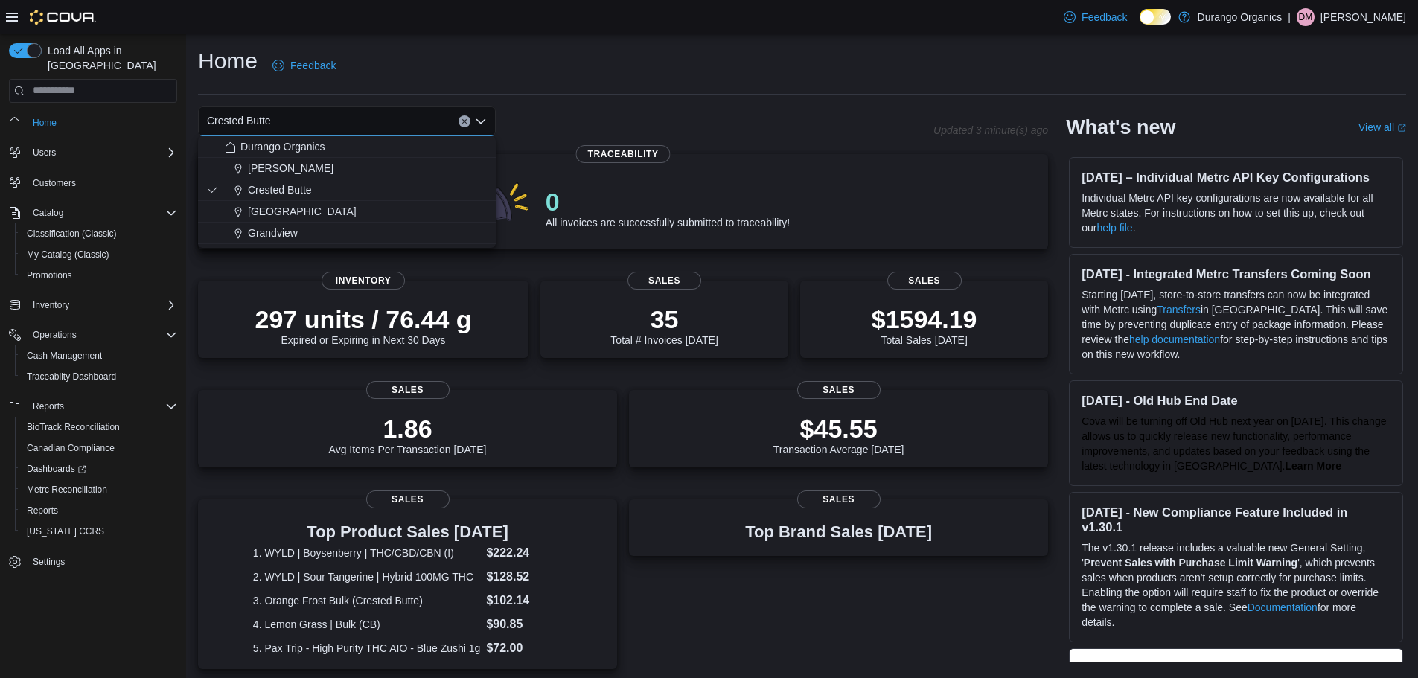
click at [266, 167] on span "[PERSON_NAME]" at bounding box center [291, 168] width 86 height 15
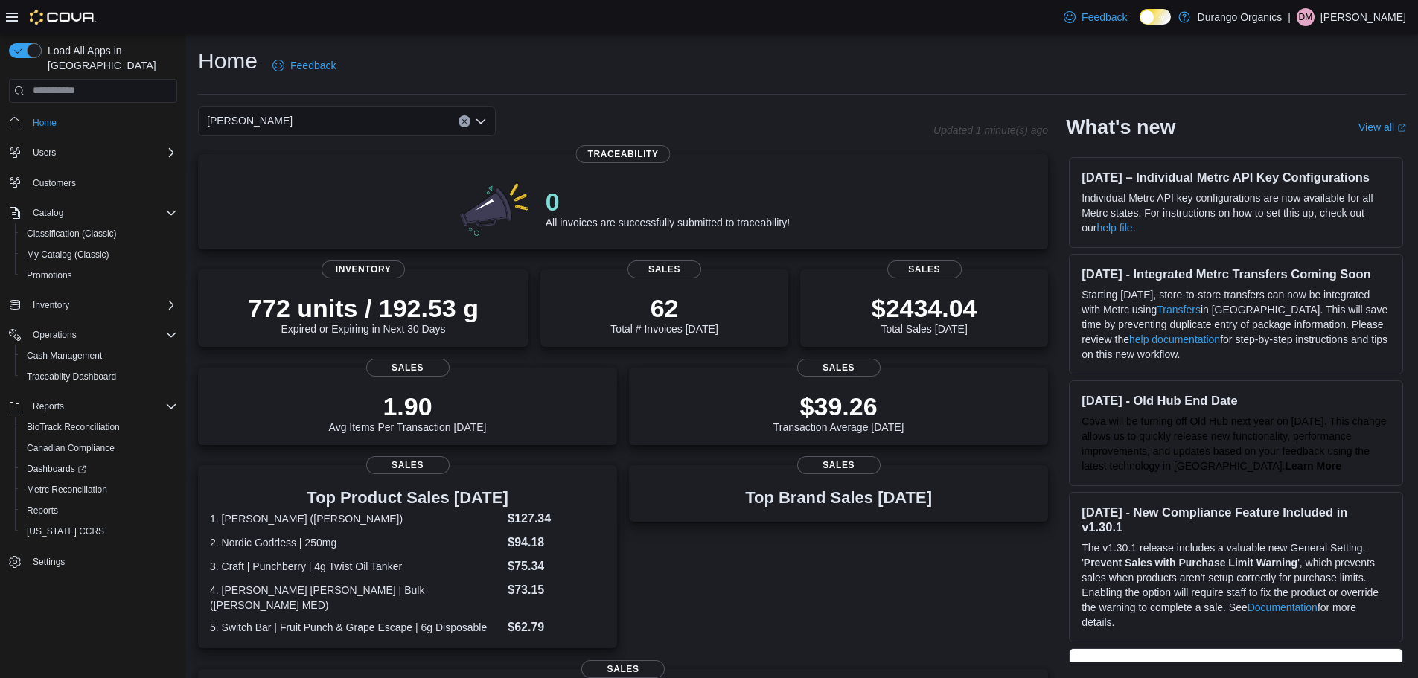
click at [362, 122] on div "[PERSON_NAME]" at bounding box center [347, 121] width 298 height 30
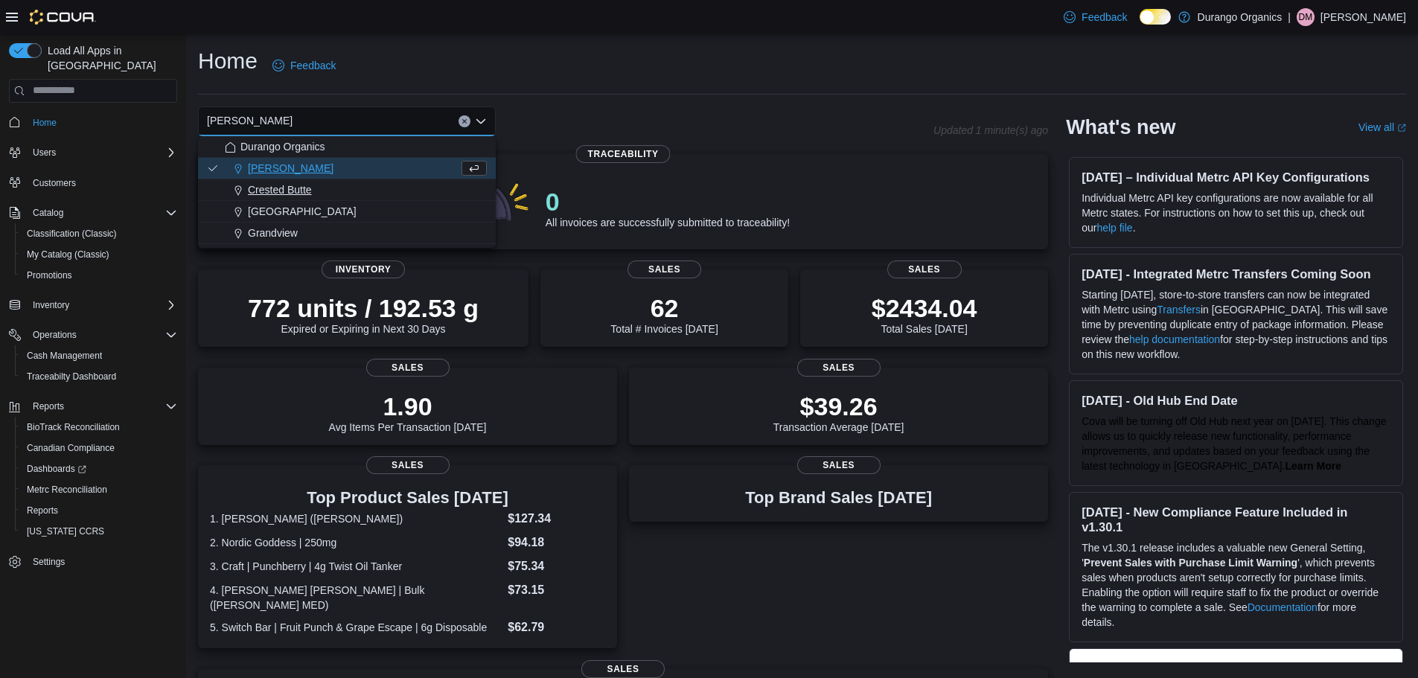
click at [279, 192] on span "Crested Butte" at bounding box center [280, 189] width 64 height 15
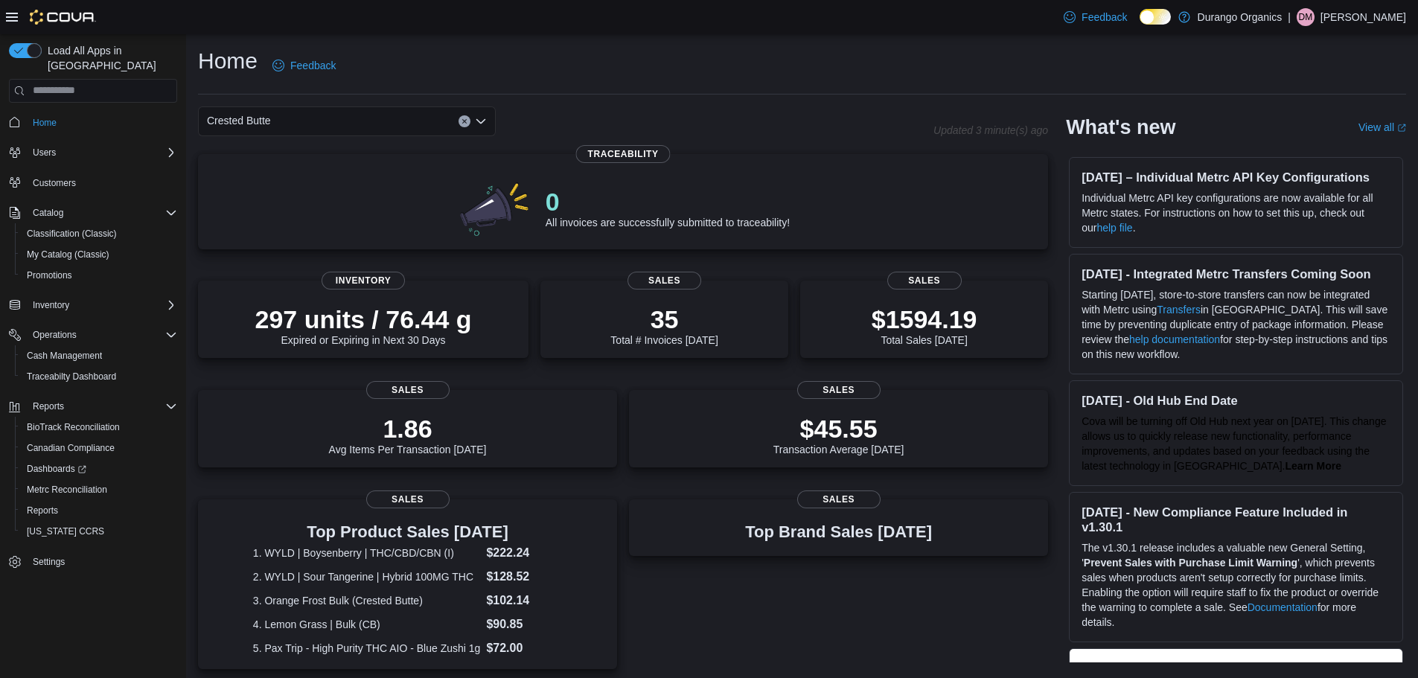
click at [304, 122] on div "Crested Butte Combo box. Selected. Crested Butte. Press Backspace to delete Cre…" at bounding box center [347, 121] width 298 height 30
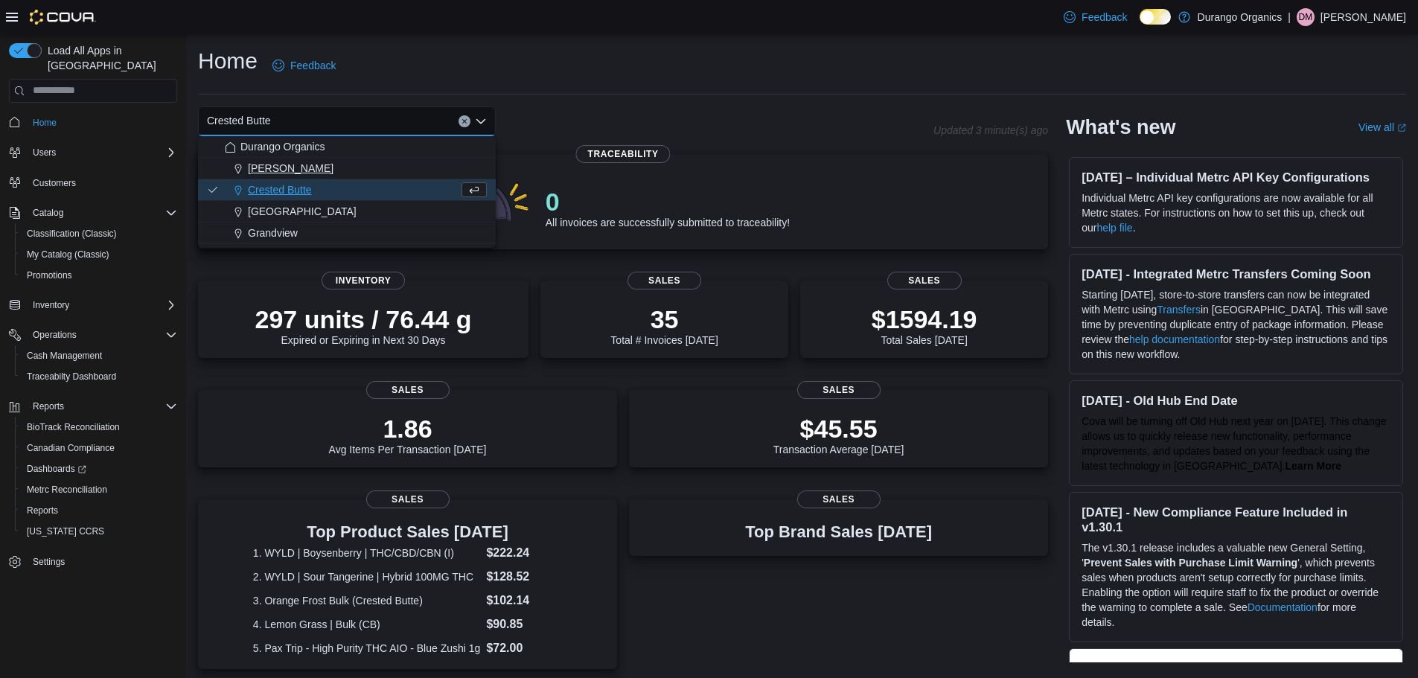
click at [276, 167] on span "[PERSON_NAME]" at bounding box center [291, 168] width 86 height 15
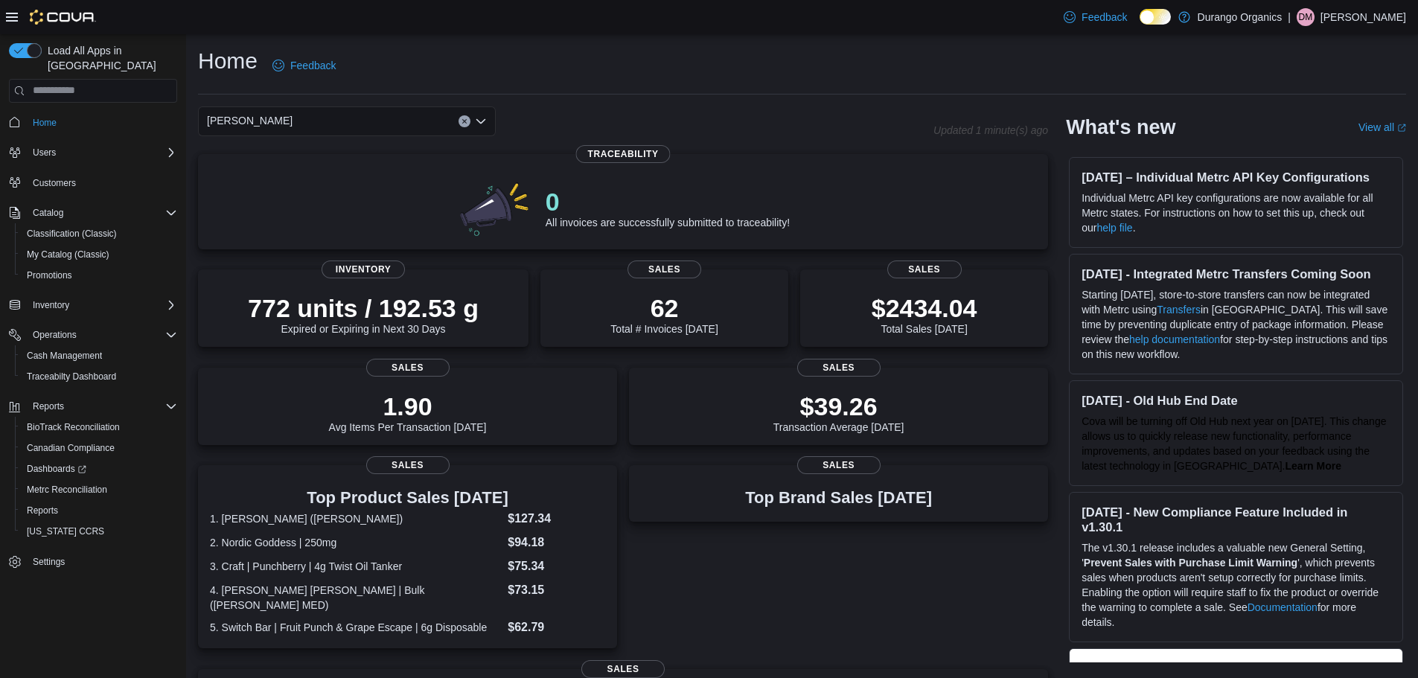
click at [294, 124] on div "[PERSON_NAME]" at bounding box center [347, 121] width 298 height 30
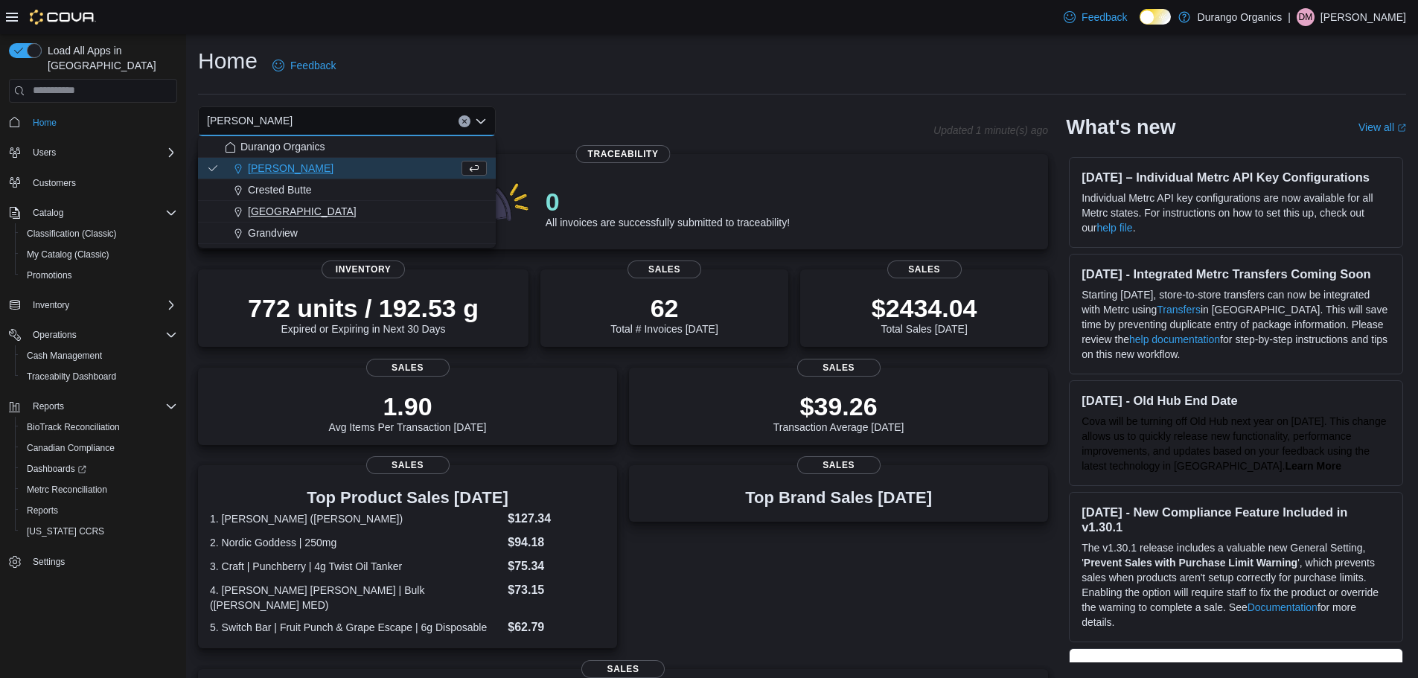
click at [278, 217] on span "[GEOGRAPHIC_DATA]" at bounding box center [302, 211] width 109 height 15
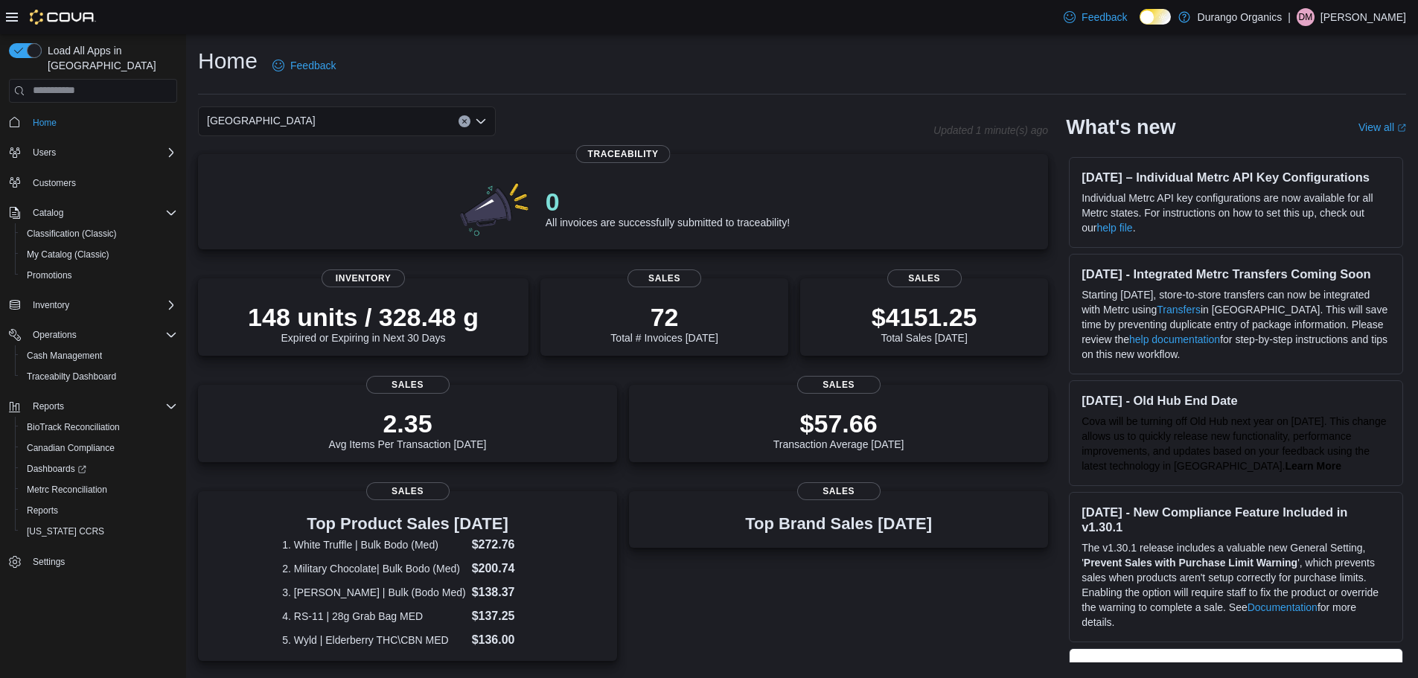
click at [313, 121] on div "[GEOGRAPHIC_DATA]" at bounding box center [347, 121] width 298 height 30
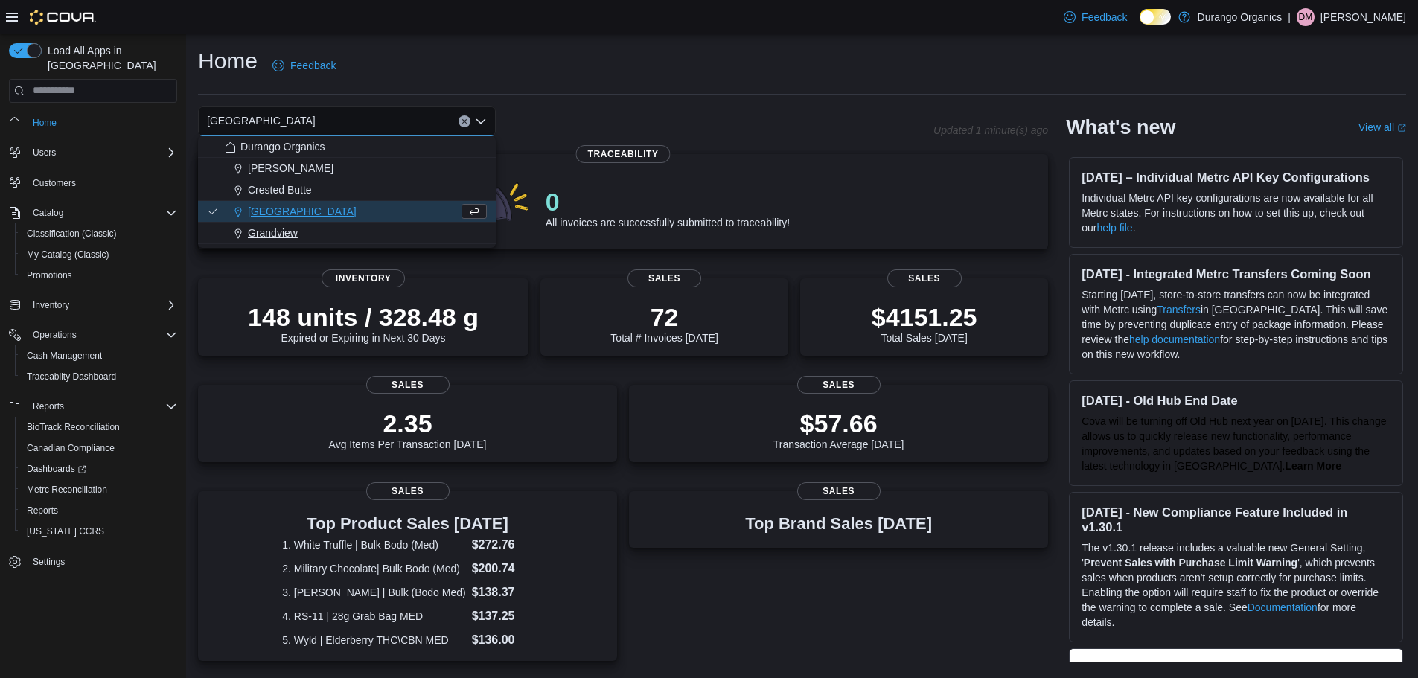
click at [286, 228] on span "Grandview" at bounding box center [273, 232] width 50 height 15
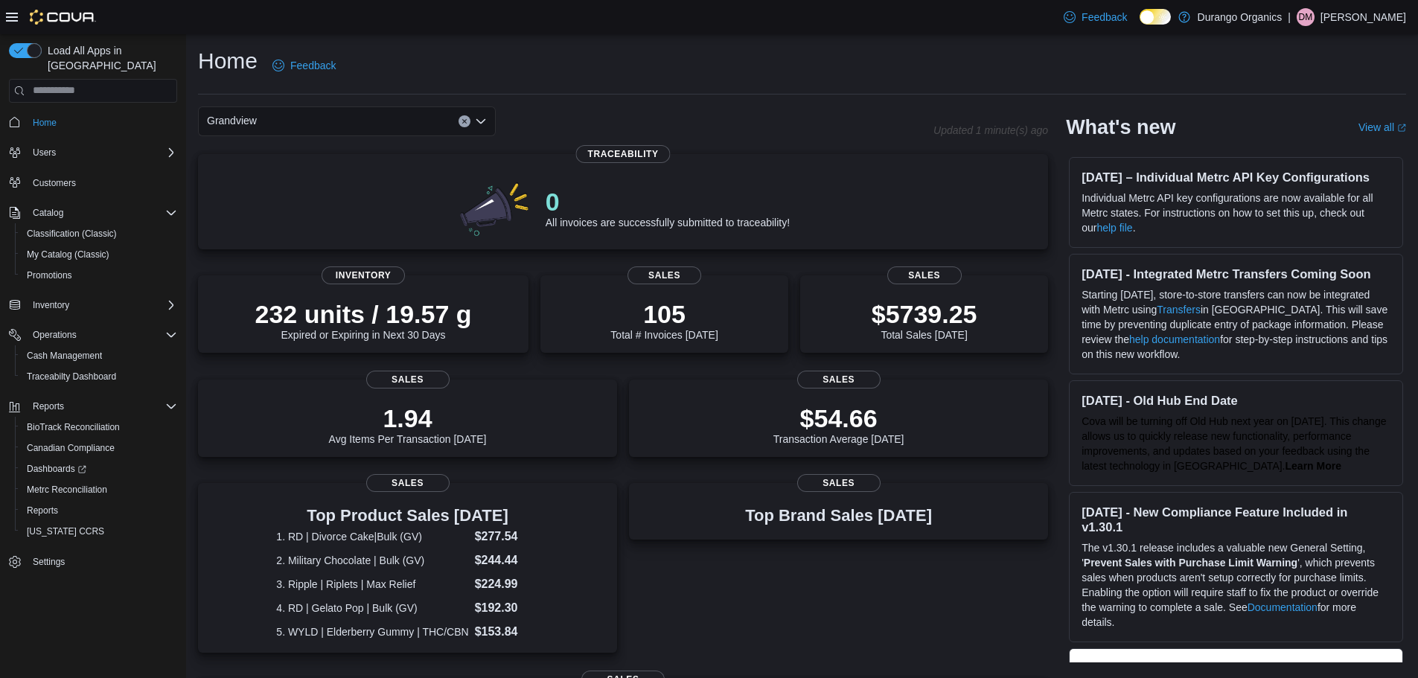
click at [306, 122] on div "Grandview Combo box. Selected. [GEOGRAPHIC_DATA]. Press Backspace to delete [GE…" at bounding box center [347, 121] width 298 height 30
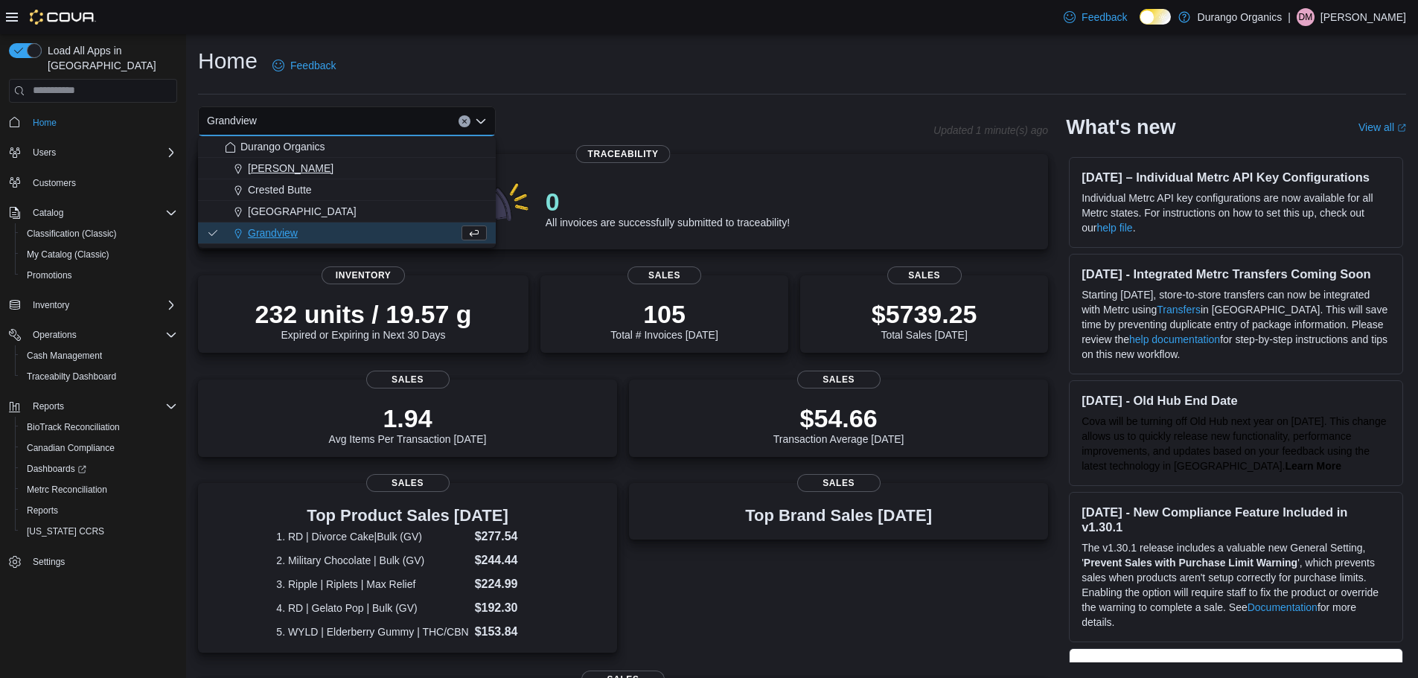
click at [272, 172] on span "[PERSON_NAME]" at bounding box center [291, 168] width 86 height 15
